Goal: Task Accomplishment & Management: Use online tool/utility

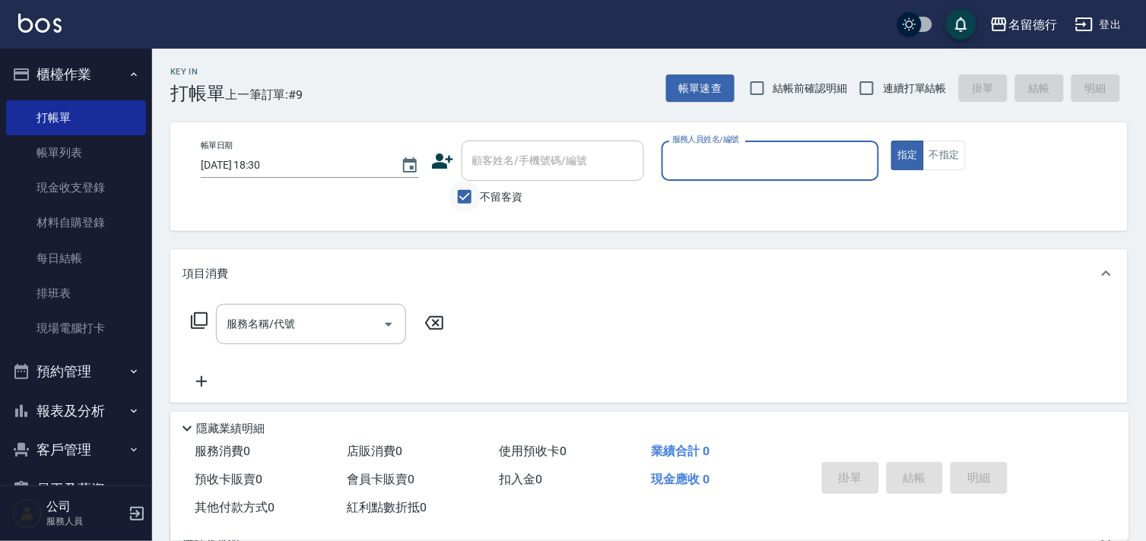
click at [464, 200] on input "不留客資" at bounding box center [464, 197] width 32 height 32
checkbox input "false"
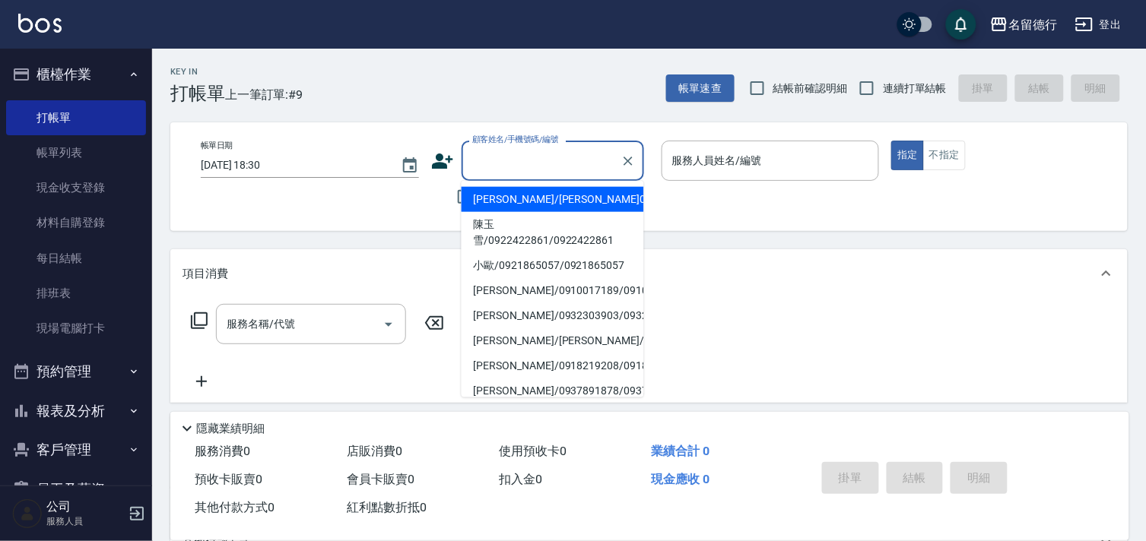
click at [485, 163] on input "顧客姓名/手機號碼/編號" at bounding box center [541, 160] width 146 height 27
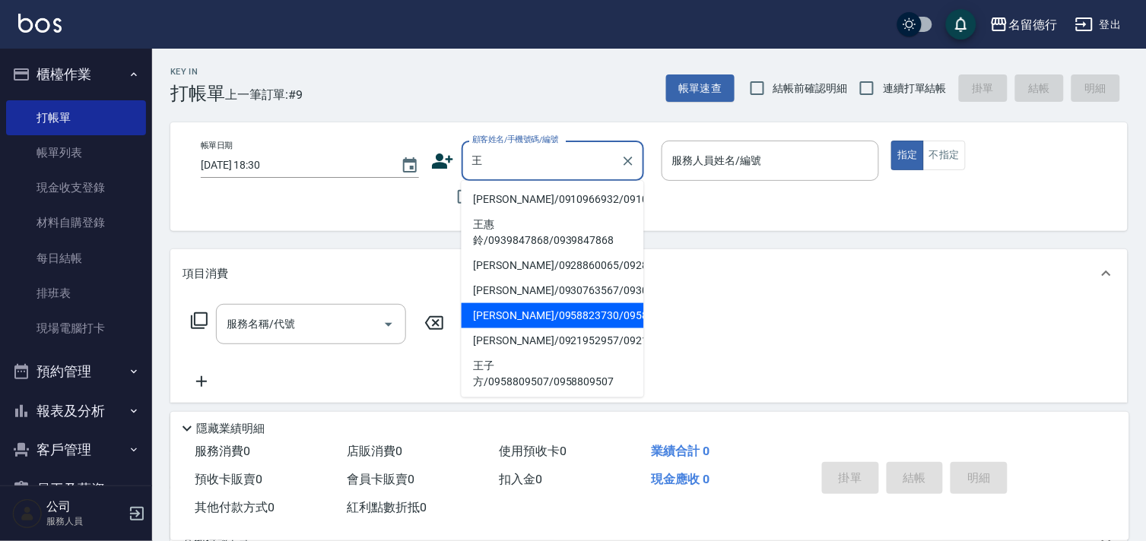
click at [528, 328] on li "[PERSON_NAME]/0958823730/0958823730" at bounding box center [552, 315] width 182 height 25
type input "[PERSON_NAME]/0958823730/0958823730"
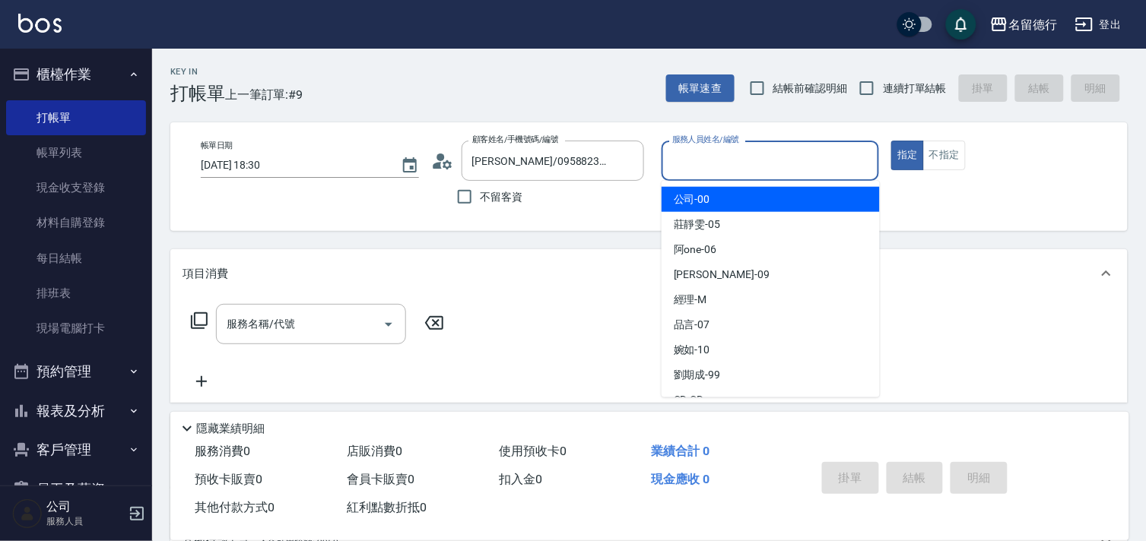
click at [689, 155] on input "服務人員姓名/編號" at bounding box center [770, 160] width 204 height 27
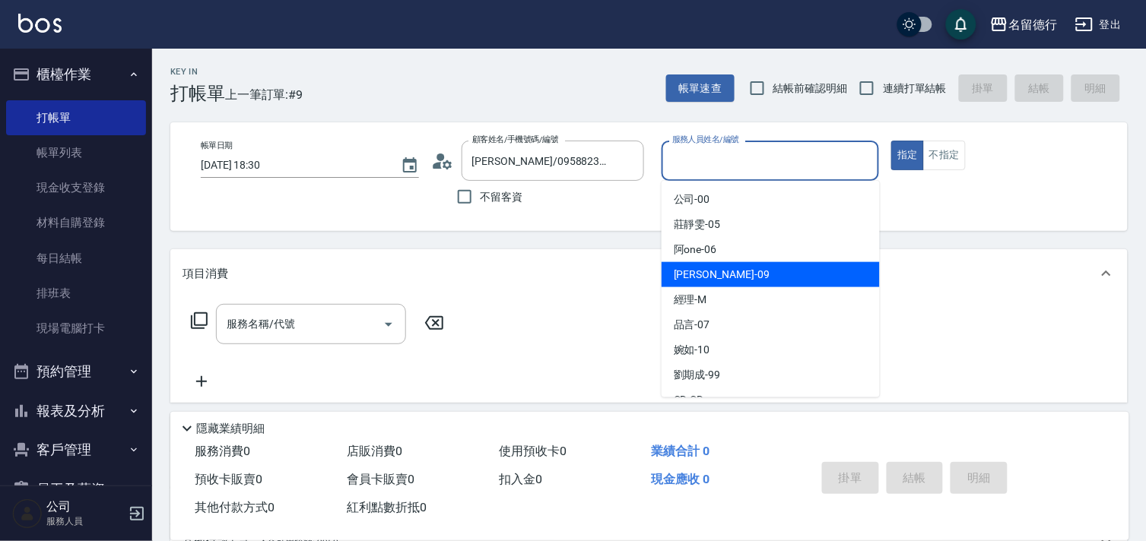
click at [675, 267] on span "[PERSON_NAME] -09" at bounding box center [721, 275] width 96 height 16
type input "[PERSON_NAME]-09"
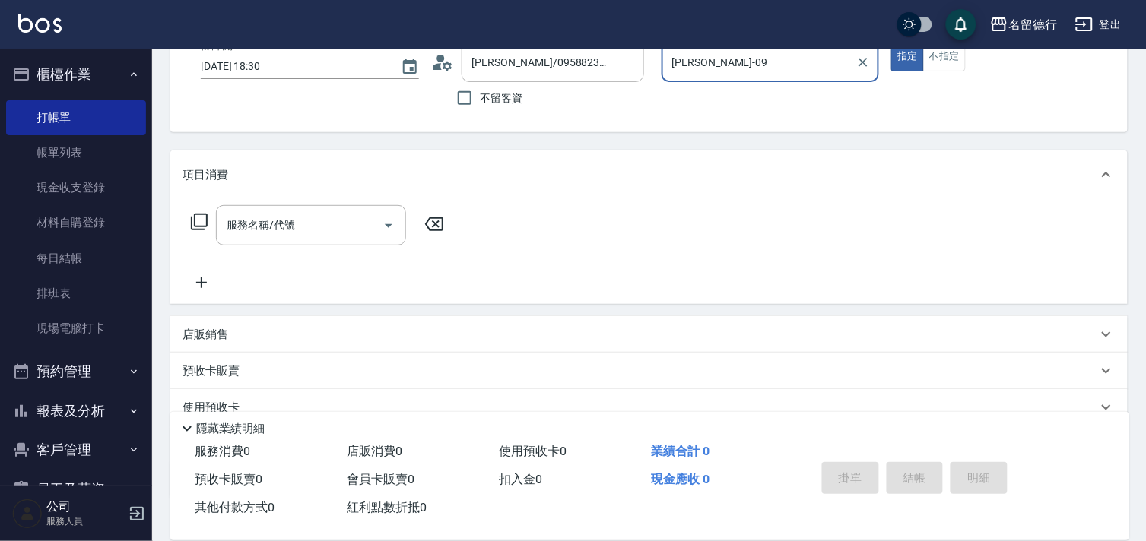
scroll to position [200, 0]
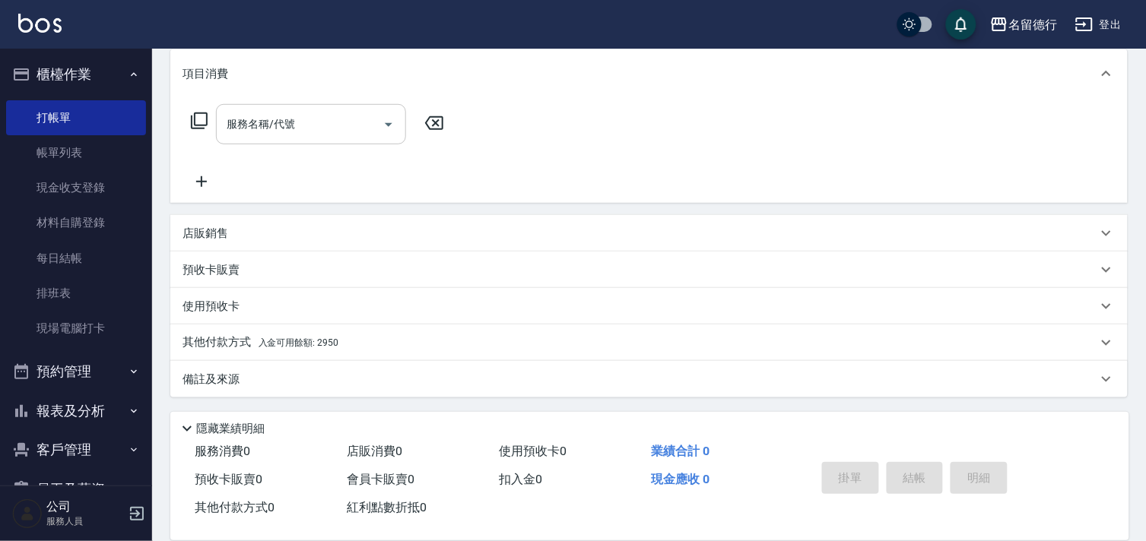
click at [280, 129] on div "服務名稱/代號 服務名稱/代號" at bounding box center [311, 124] width 190 height 40
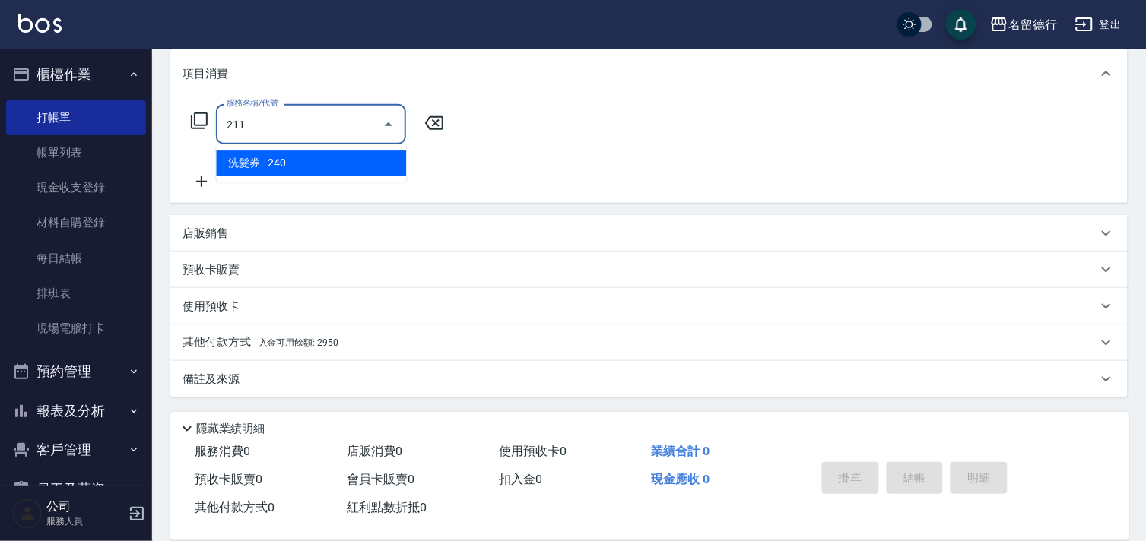
click at [304, 162] on span "洗髮券 - 240" at bounding box center [311, 163] width 190 height 25
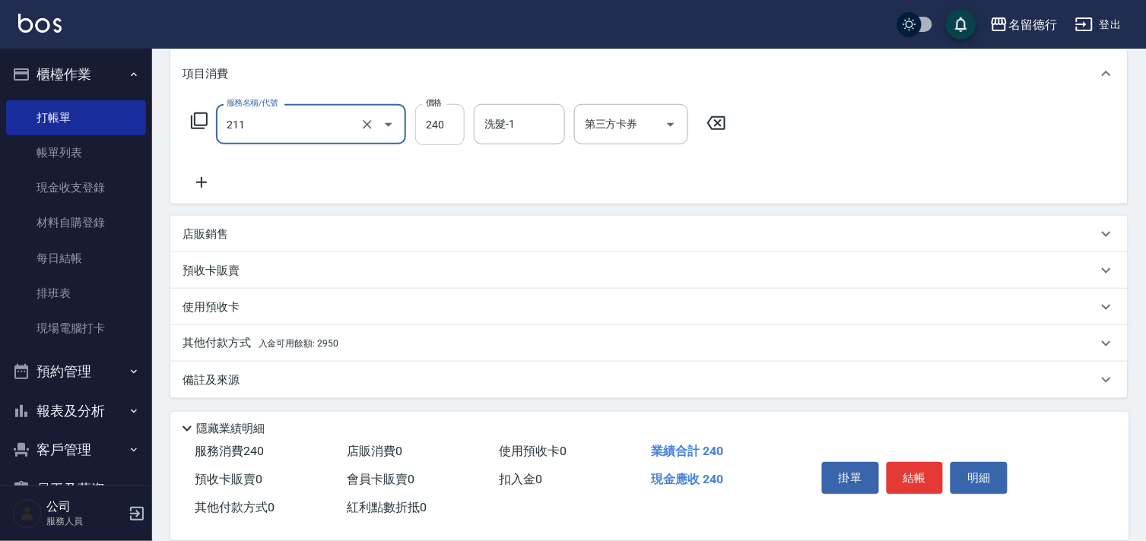
type input "洗髮券(211)"
click at [452, 116] on input "240" at bounding box center [439, 124] width 49 height 41
type input "300"
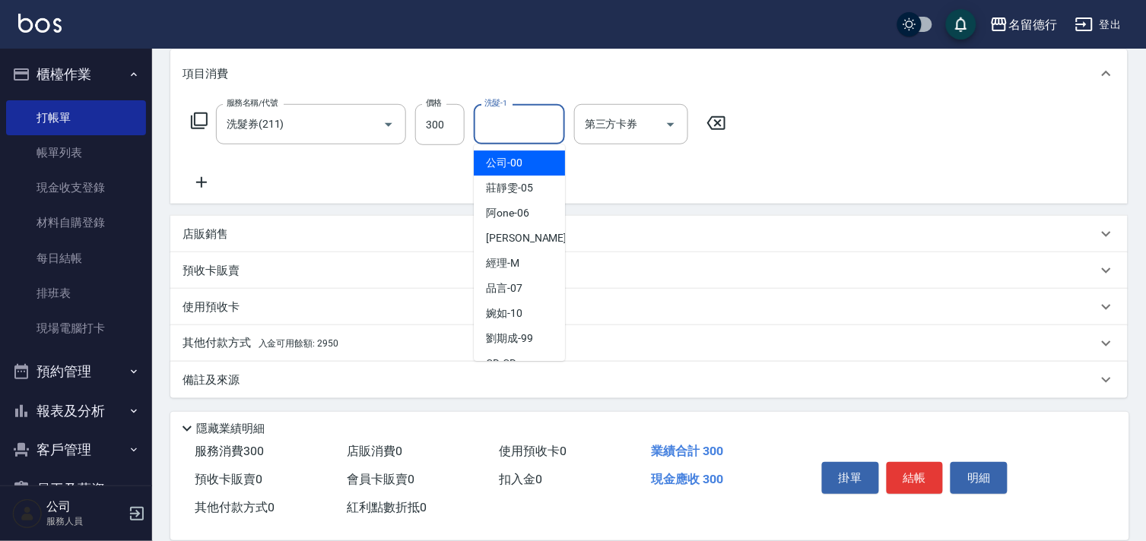
click at [487, 116] on div "洗髮-1 洗髮-1" at bounding box center [519, 124] width 91 height 40
click at [500, 243] on span "[PERSON_NAME] -09" at bounding box center [534, 238] width 96 height 16
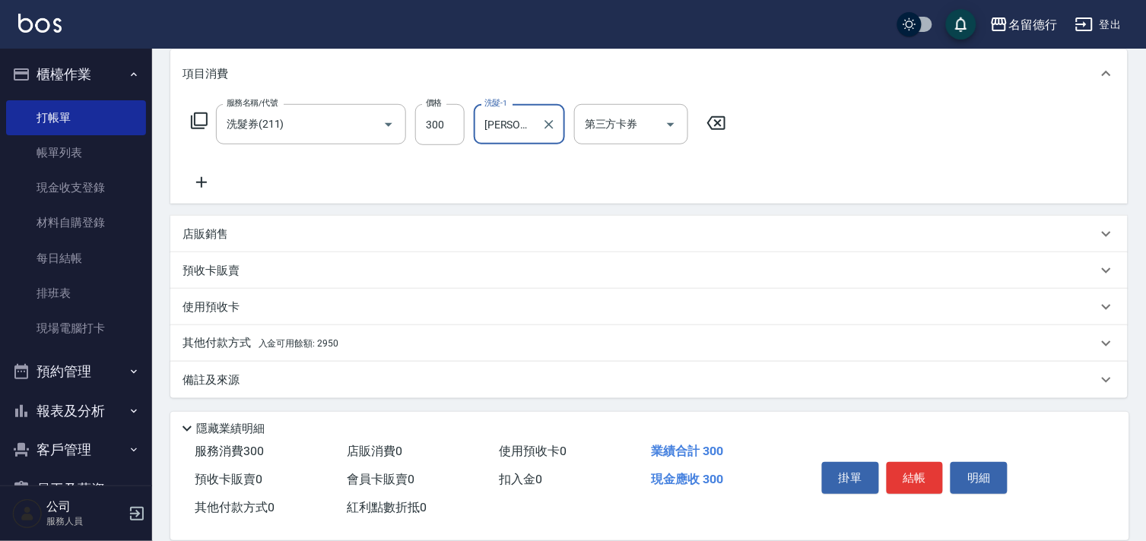
type input "[PERSON_NAME]-09"
click at [598, 119] on div "第三方卡券 第三方卡券" at bounding box center [631, 124] width 114 height 40
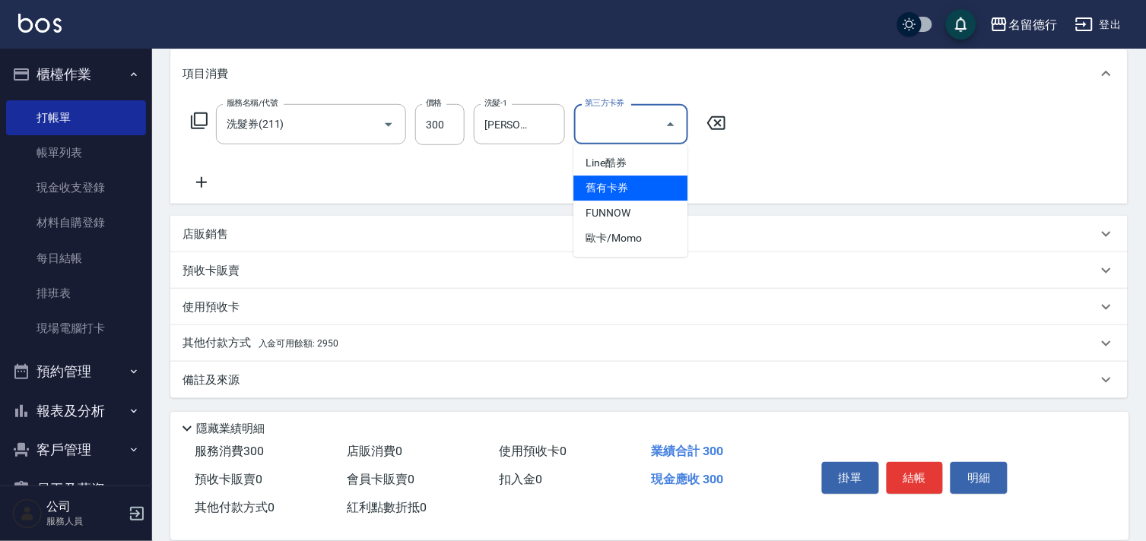
click at [597, 188] on span "舊有卡券" at bounding box center [630, 188] width 114 height 25
type input "舊有卡券"
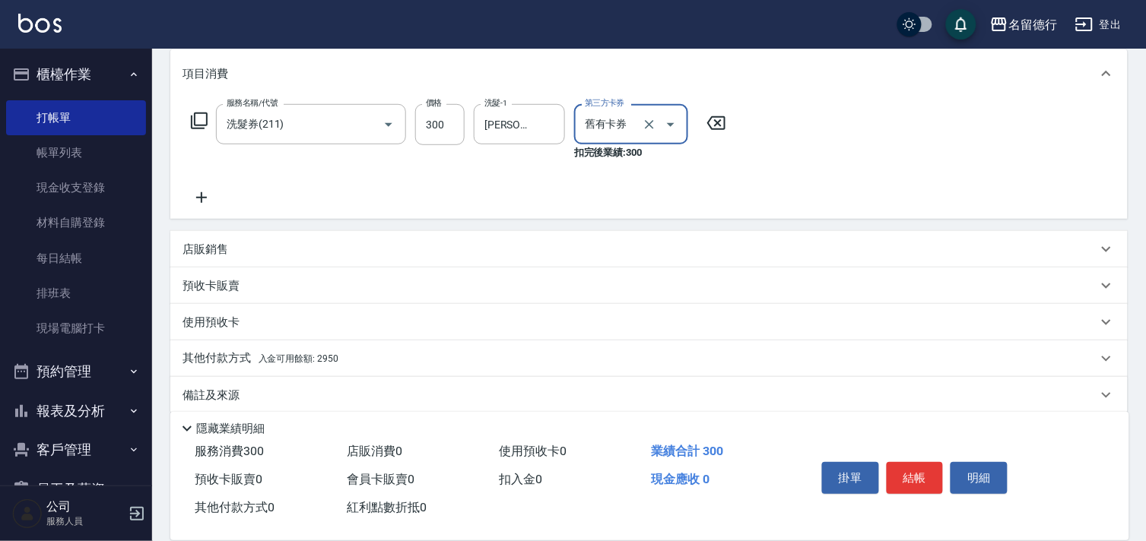
scroll to position [0, 0]
